Goal: Task Accomplishment & Management: Check status

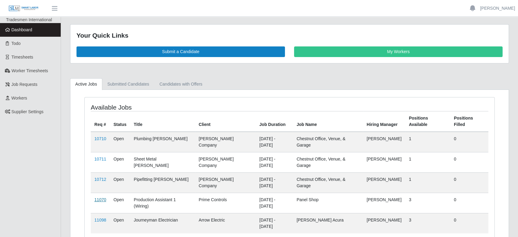
click at [101, 197] on link "11070" at bounding box center [100, 199] width 12 height 5
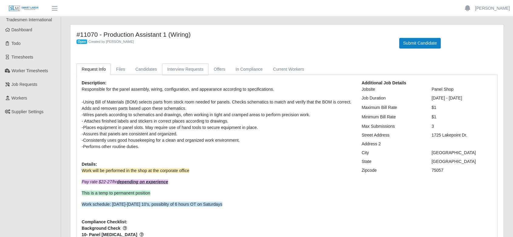
click at [192, 69] on link "Interview Requests" at bounding box center [185, 69] width 46 height 12
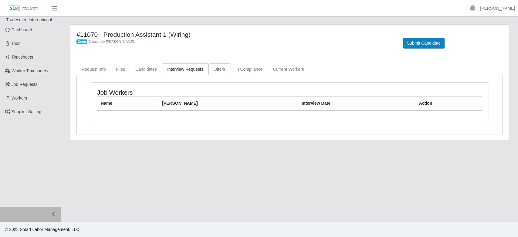
click at [217, 67] on link "Offers" at bounding box center [220, 69] width 22 height 12
